Goal: Transaction & Acquisition: Purchase product/service

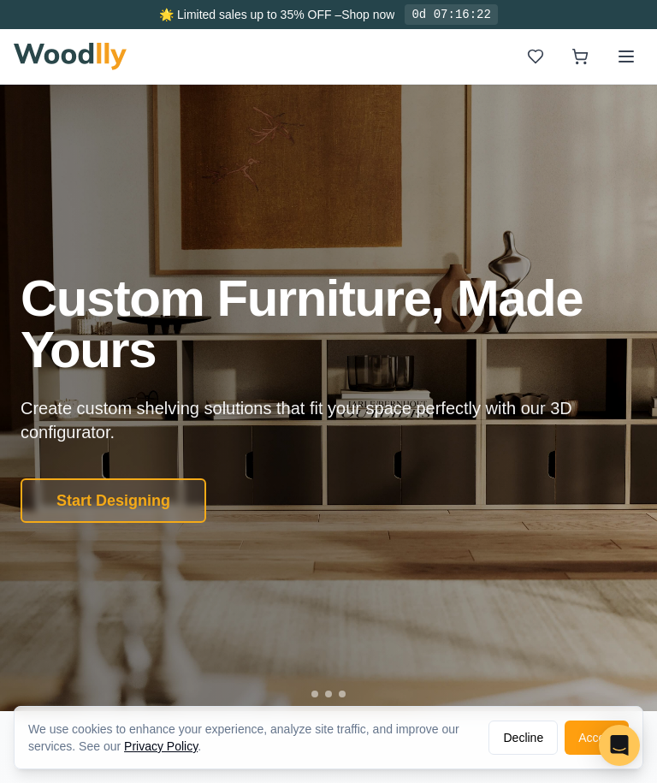
click at [617, 70] on button at bounding box center [626, 56] width 34 height 34
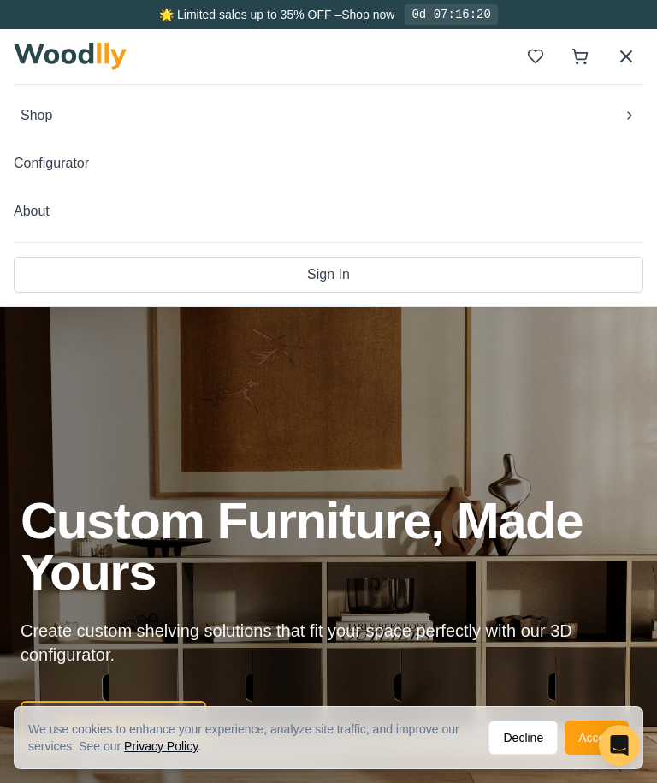
click at [52, 117] on span "Shop" at bounding box center [37, 115] width 32 height 21
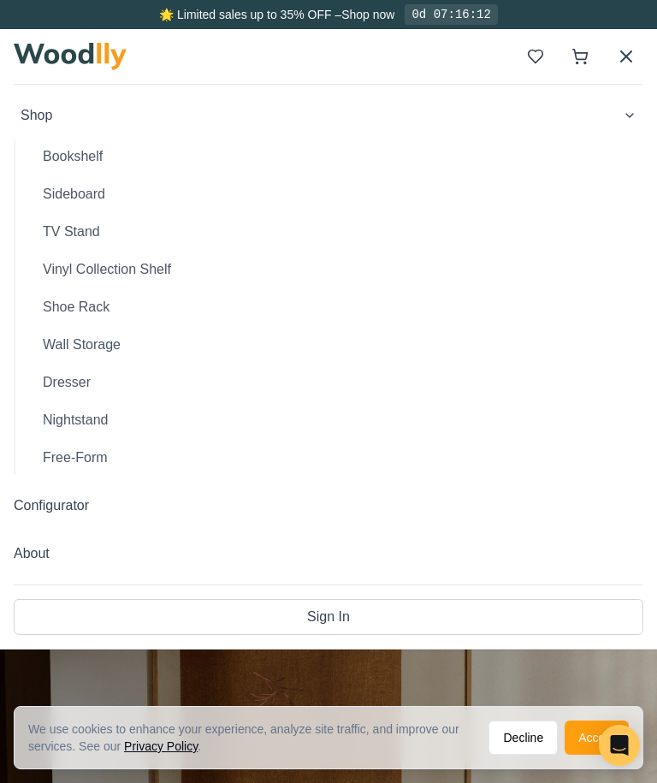
click at [85, 227] on button "TV Stand" at bounding box center [336, 232] width 614 height 34
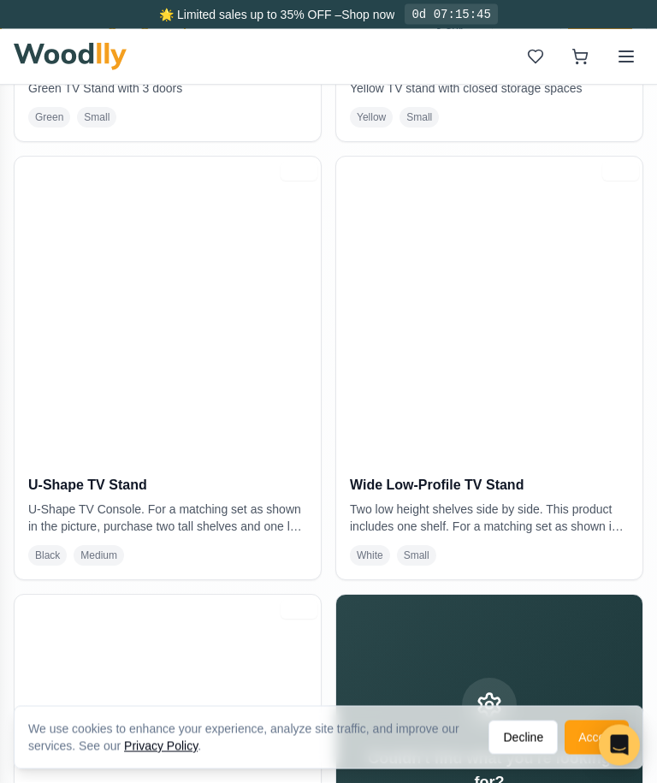
scroll to position [738, 0]
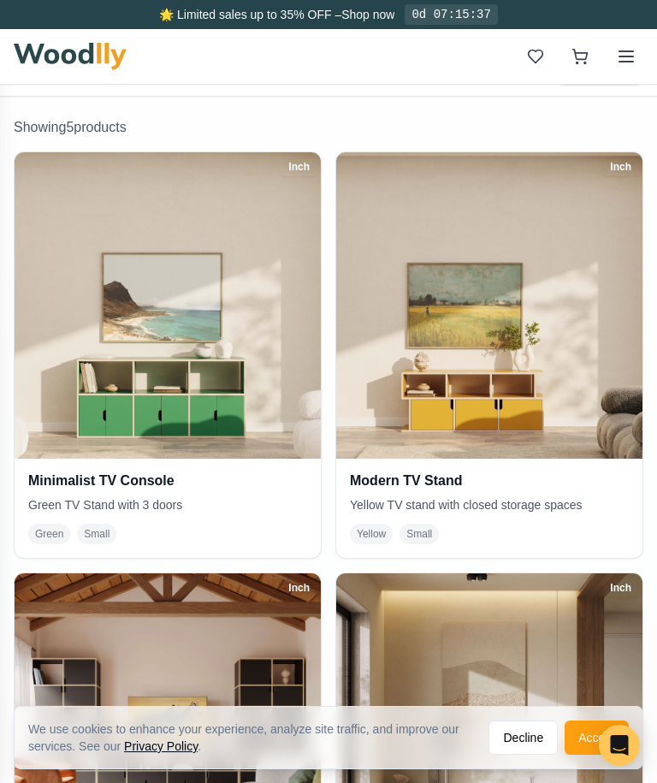
click at [151, 207] on img at bounding box center [168, 305] width 306 height 306
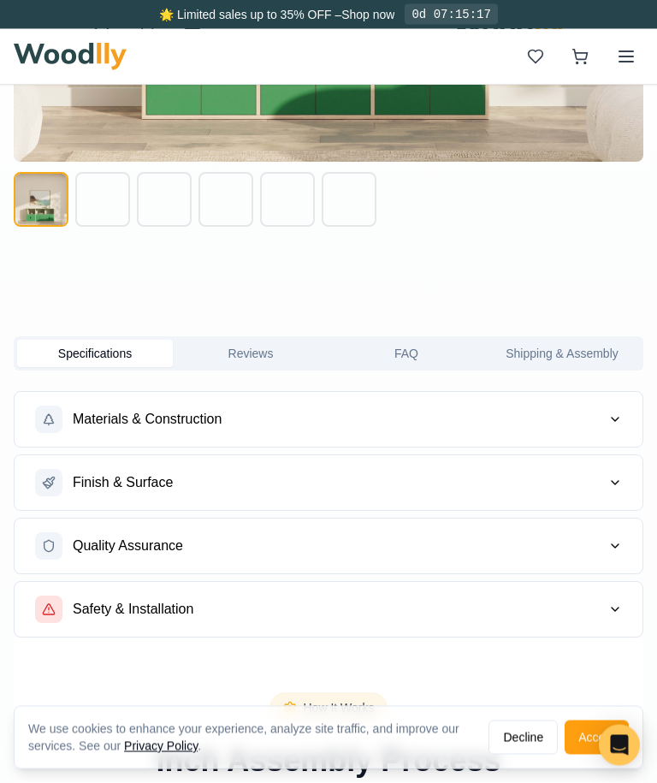
scroll to position [1301, 0]
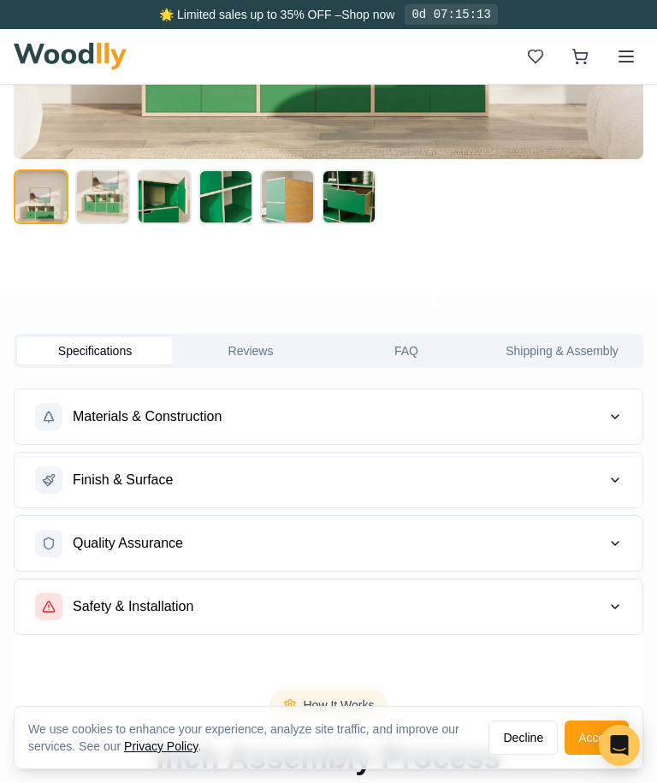
click at [142, 421] on span "Materials & Construction" at bounding box center [147, 416] width 149 height 21
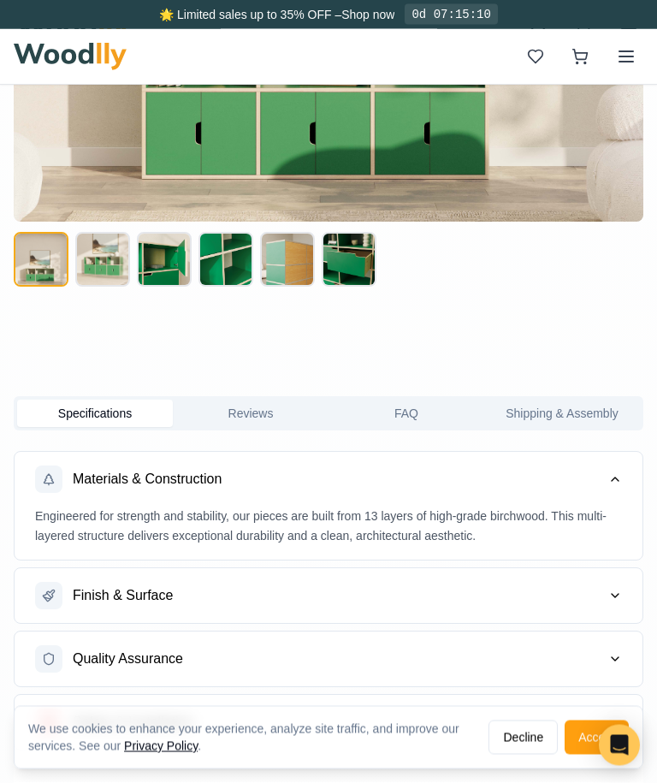
scroll to position [1229, 0]
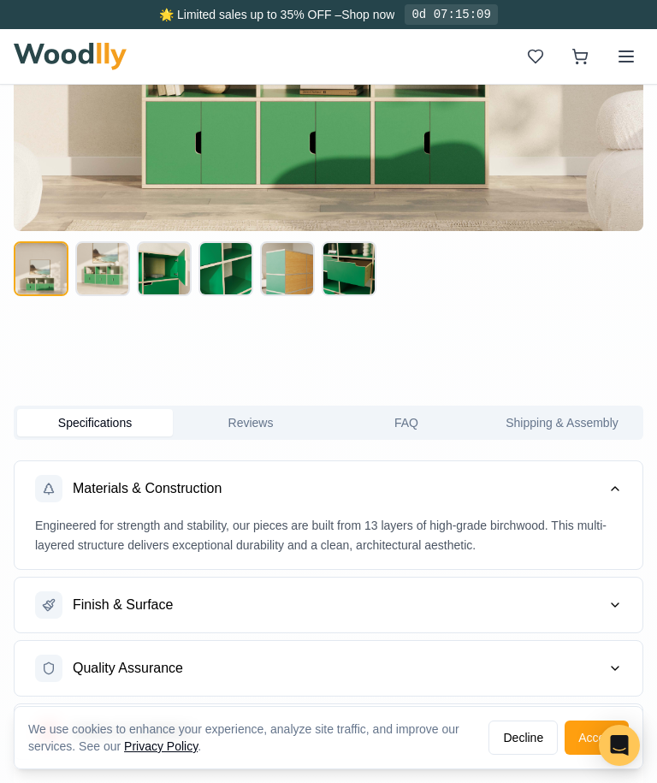
click at [102, 258] on button at bounding box center [102, 268] width 55 height 55
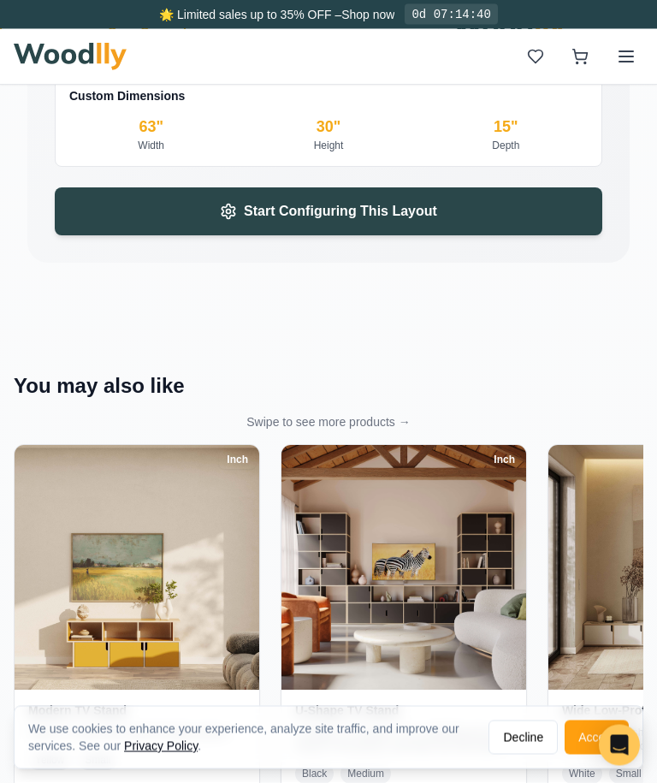
scroll to position [3980, 0]
click at [145, 201] on button "Start Configuring This Layout" at bounding box center [329, 211] width 548 height 48
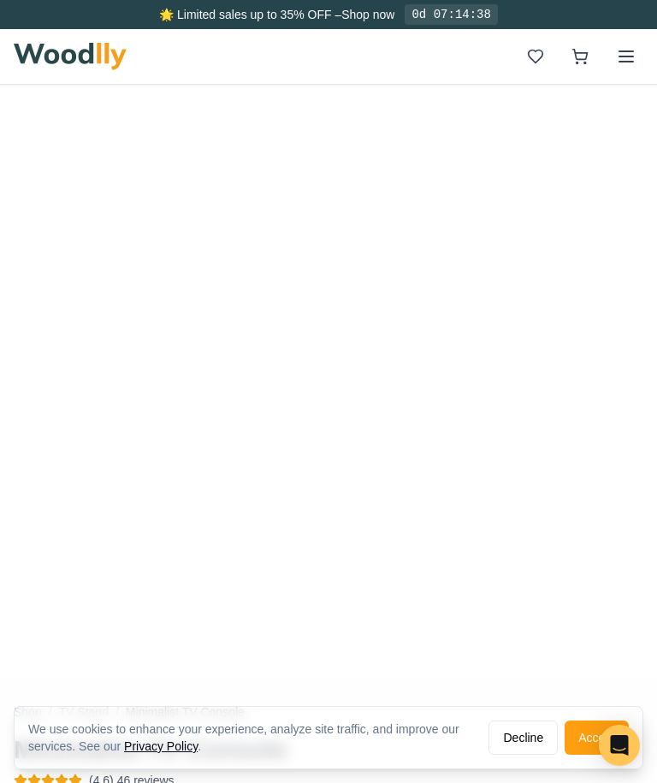
scroll to position [0, 0]
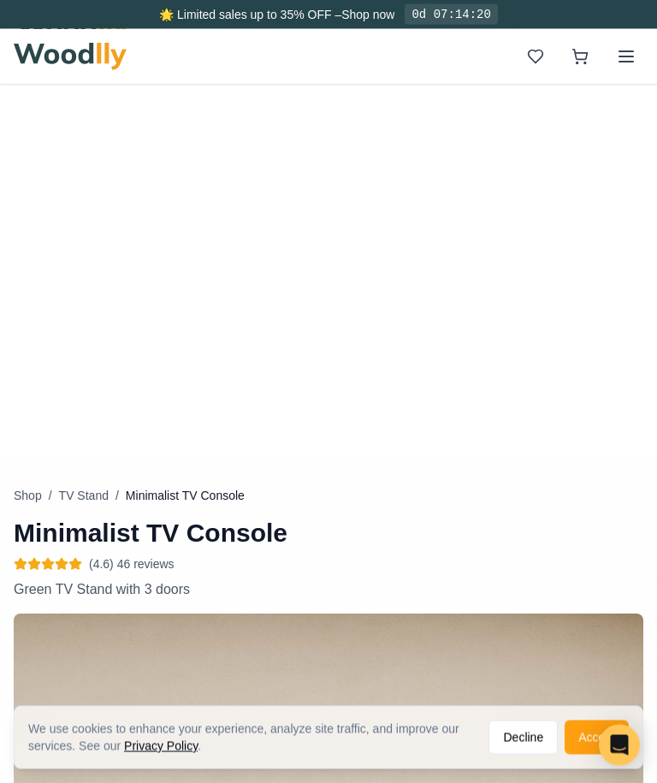
scroll to position [244, 0]
